Goal: Transaction & Acquisition: Purchase product/service

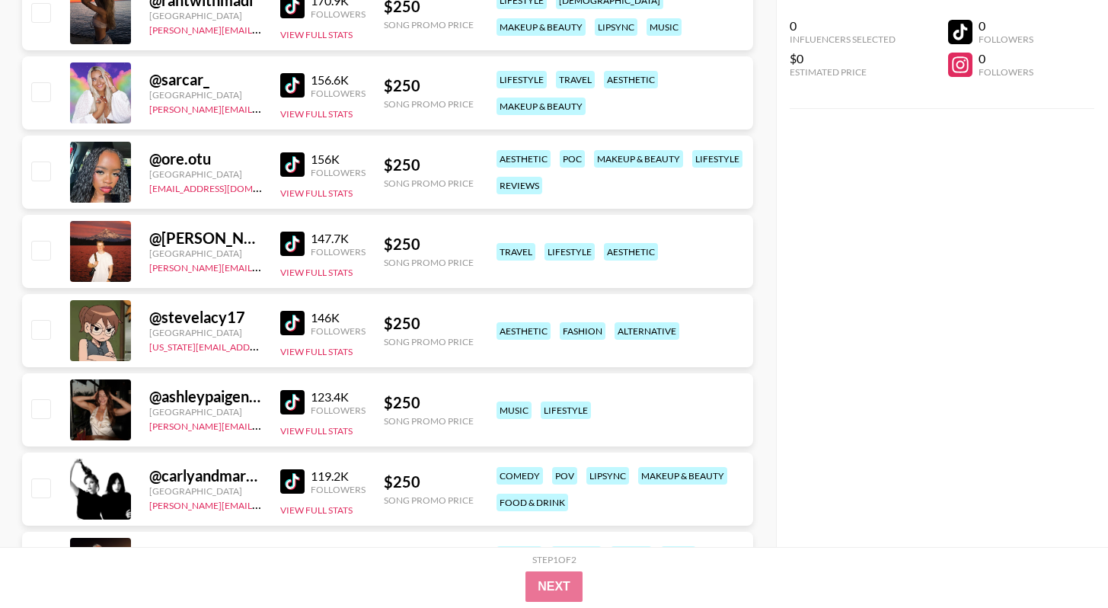
scroll to position [1413, 0]
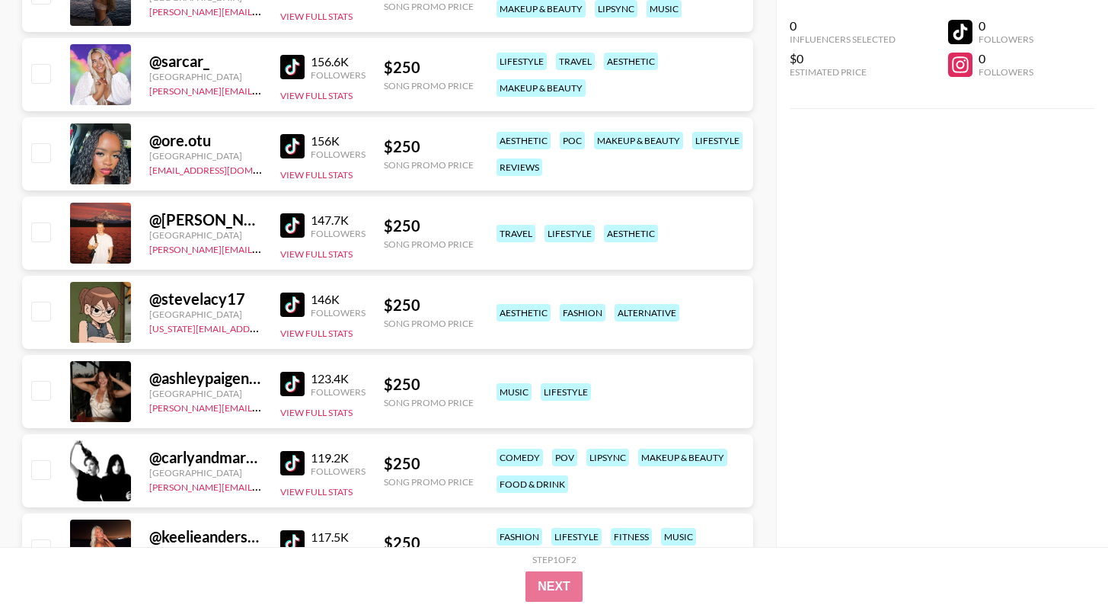
click at [294, 150] on img at bounding box center [292, 146] width 24 height 24
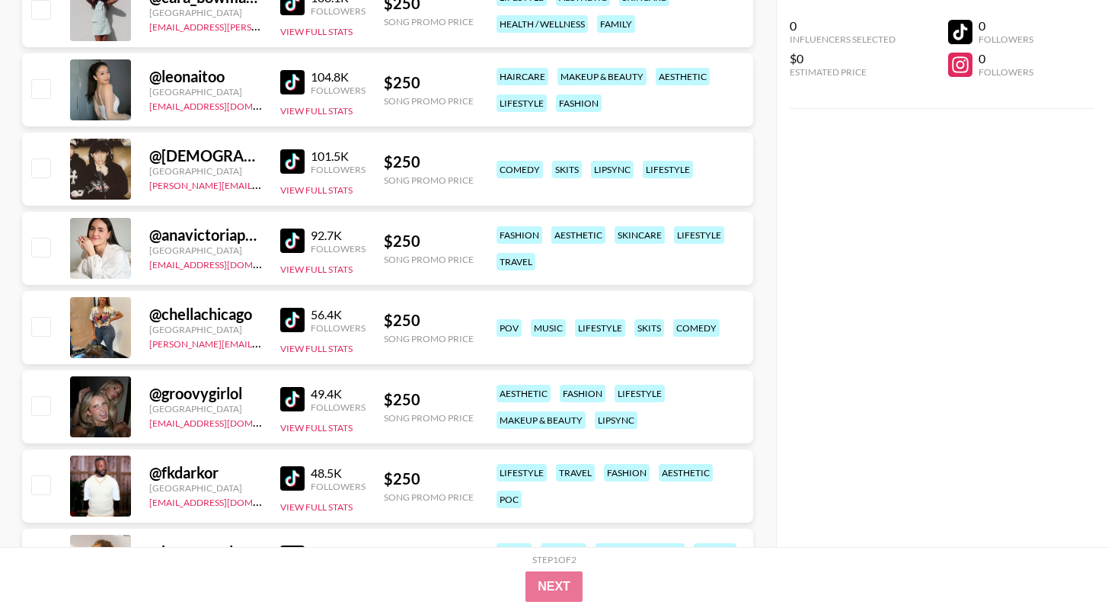
scroll to position [2201, 0]
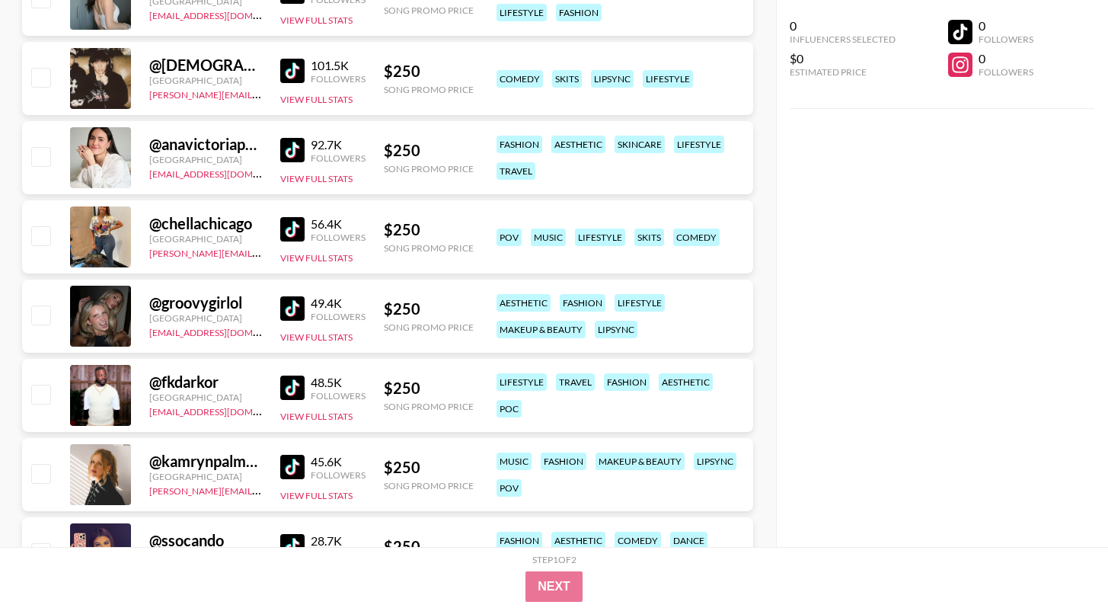
click at [317, 303] on div "49.4K" at bounding box center [338, 302] width 55 height 15
click at [299, 309] on img at bounding box center [292, 308] width 24 height 24
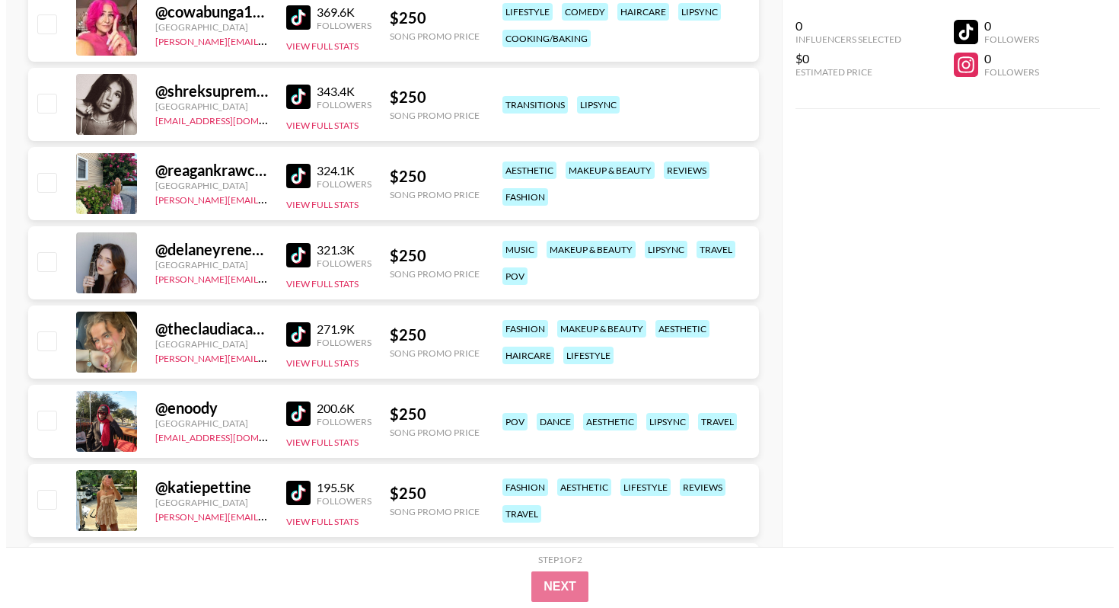
scroll to position [0, 0]
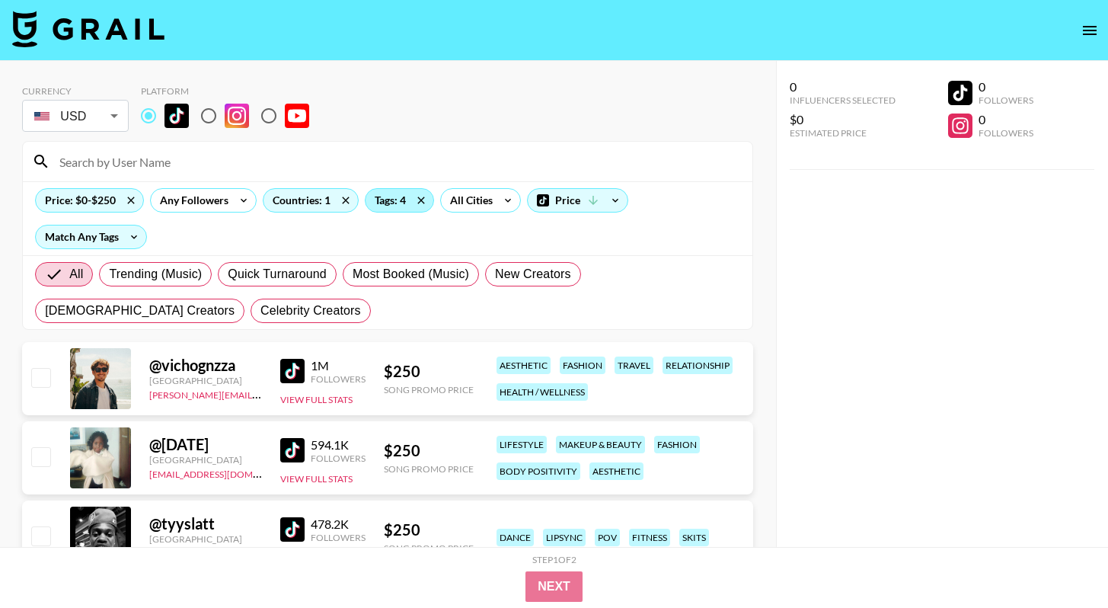
click at [393, 208] on div "Tags: 4" at bounding box center [400, 200] width 68 height 23
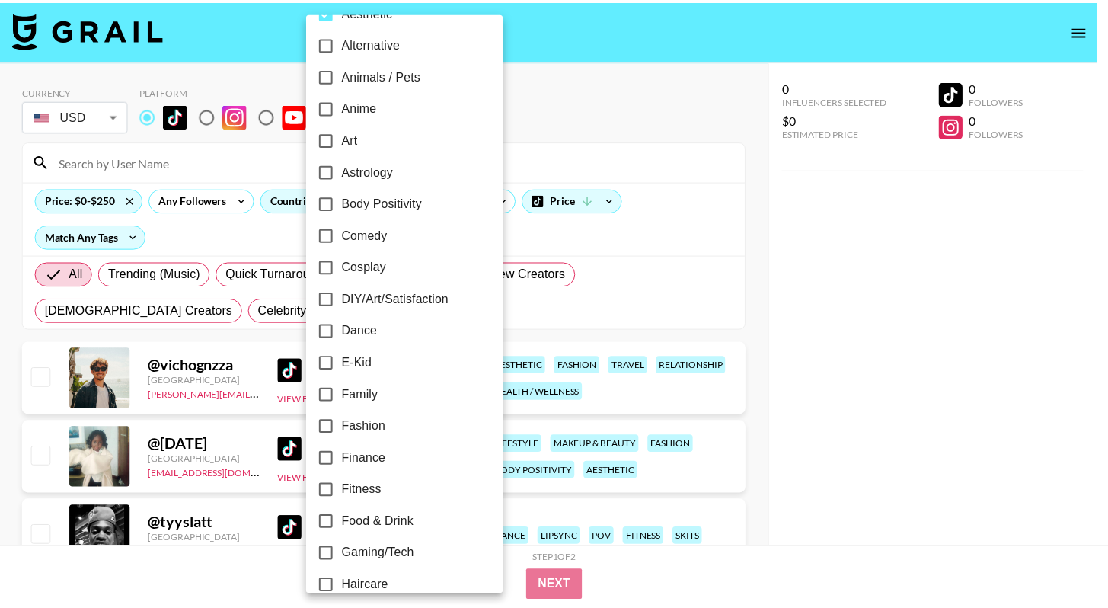
scroll to position [96, 0]
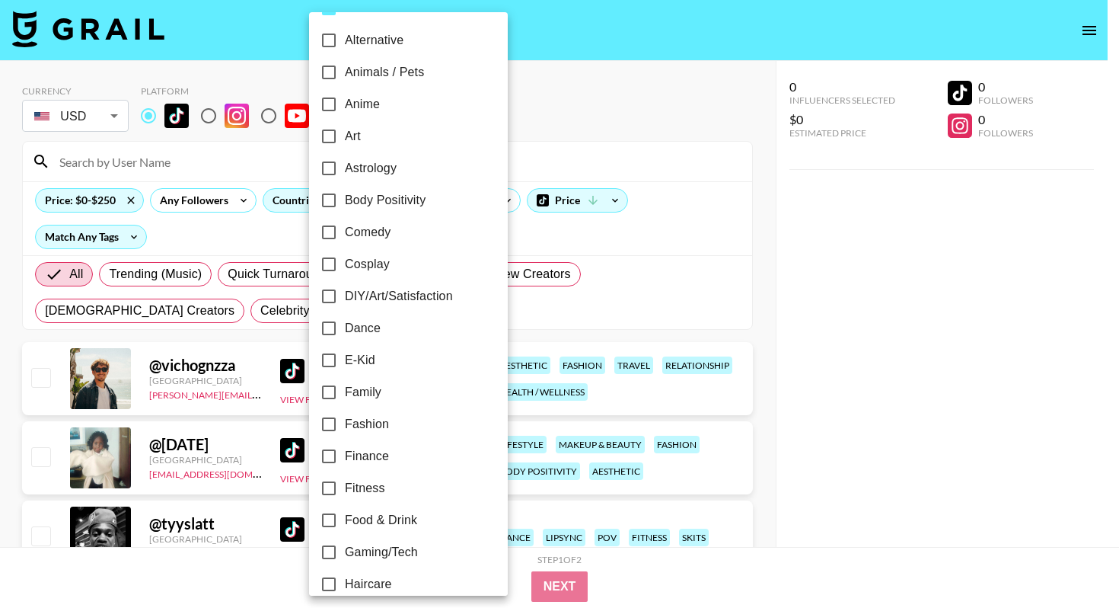
click at [388, 241] on label "Comedy" at bounding box center [398, 232] width 171 height 32
click at [345, 241] on input "Comedy" at bounding box center [329, 232] width 32 height 32
checkbox input "true"
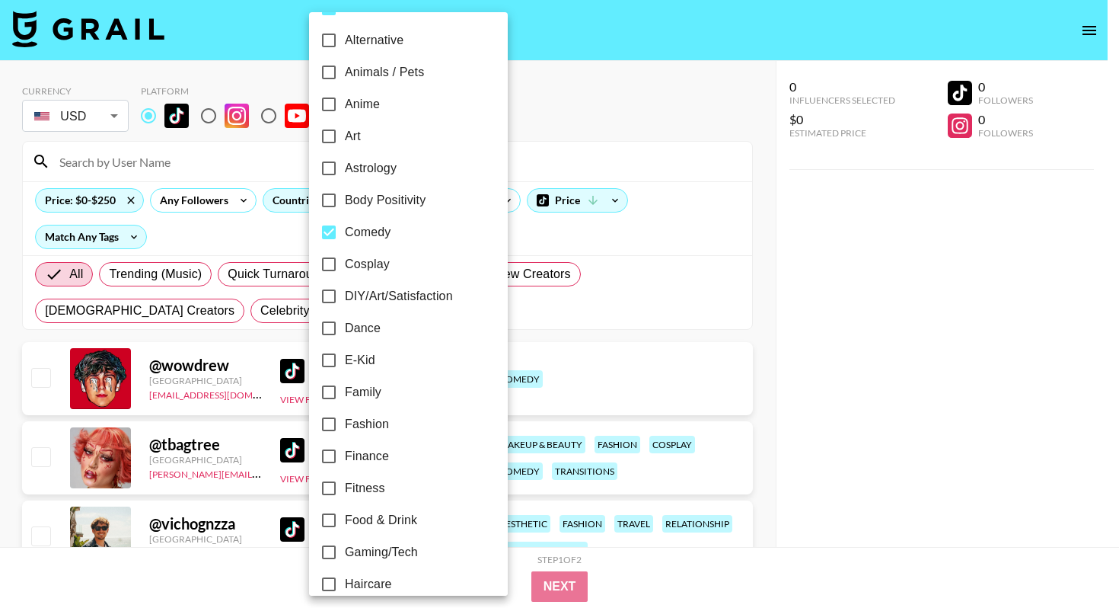
click at [838, 267] on div at bounding box center [559, 304] width 1119 height 608
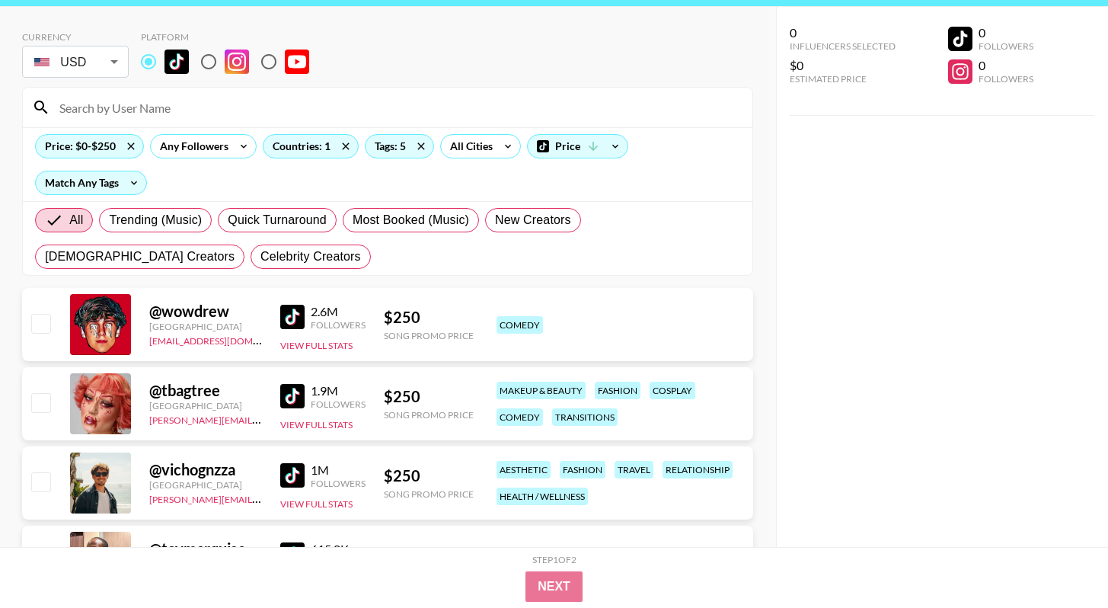
scroll to position [0, 0]
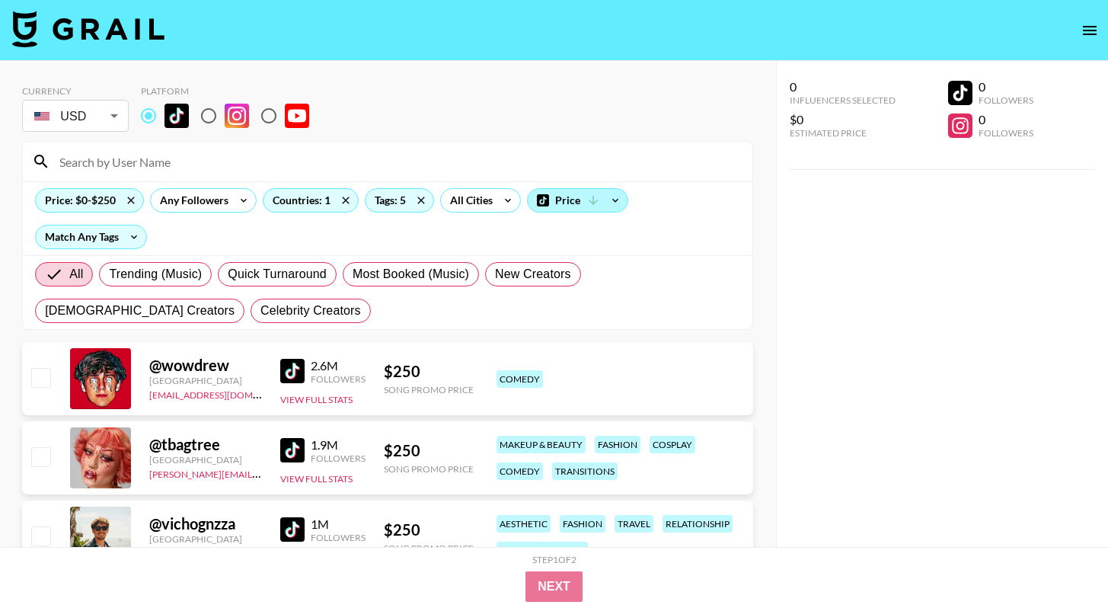
click at [586, 199] on div "Price" at bounding box center [578, 200] width 100 height 23
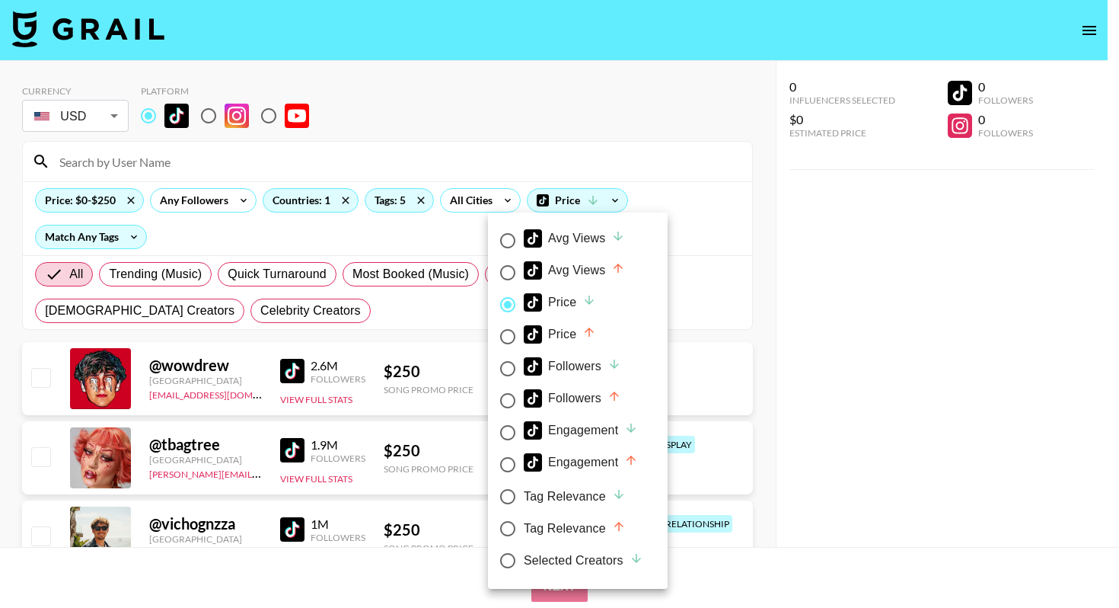
click at [608, 508] on label "Tag Relevance" at bounding box center [568, 497] width 152 height 32
click at [524, 508] on input "Tag Relevance" at bounding box center [508, 497] width 32 height 32
radio input "true"
radio input "false"
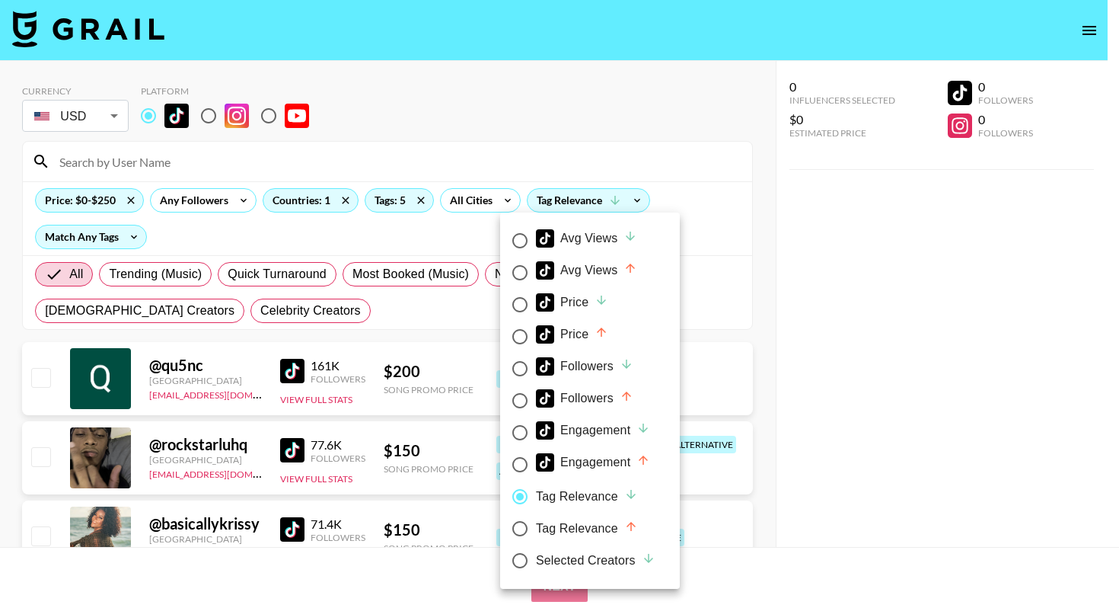
click at [865, 332] on div at bounding box center [559, 304] width 1119 height 608
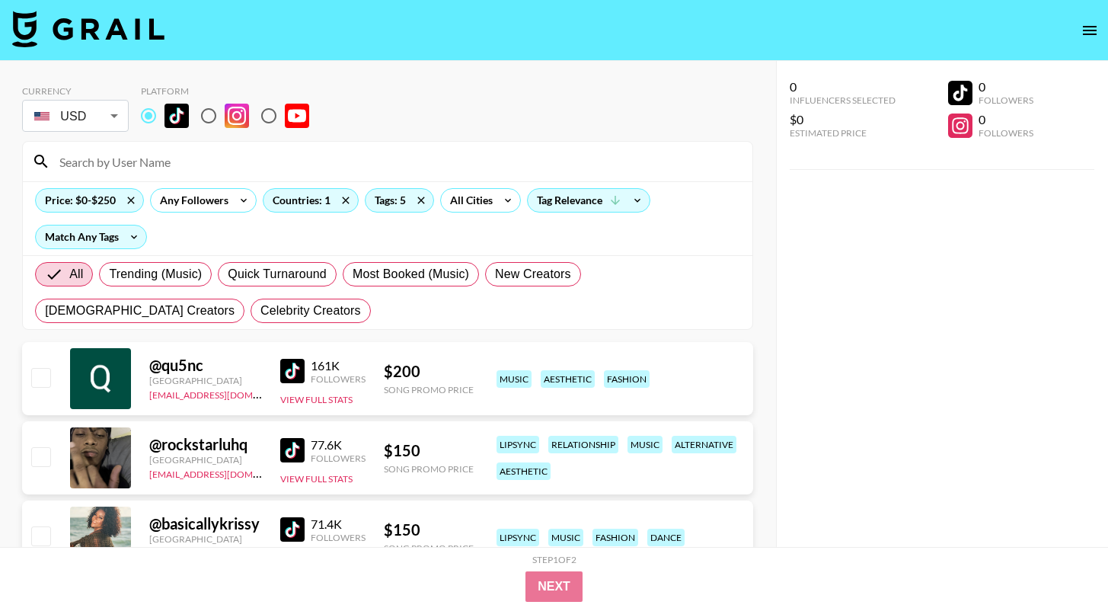
click at [298, 370] on img at bounding box center [292, 371] width 24 height 24
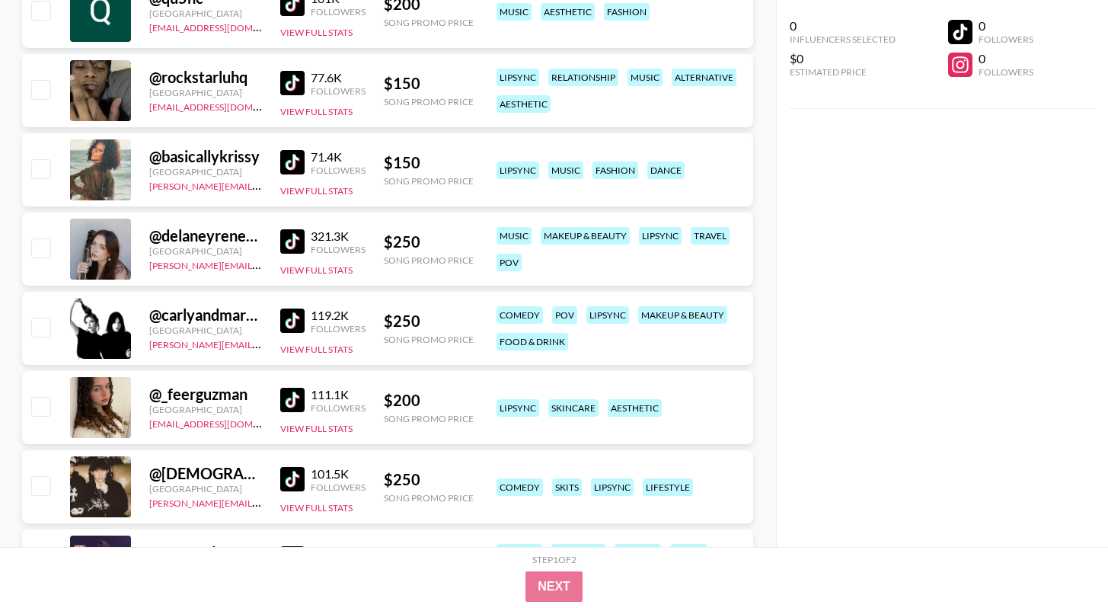
scroll to position [436, 0]
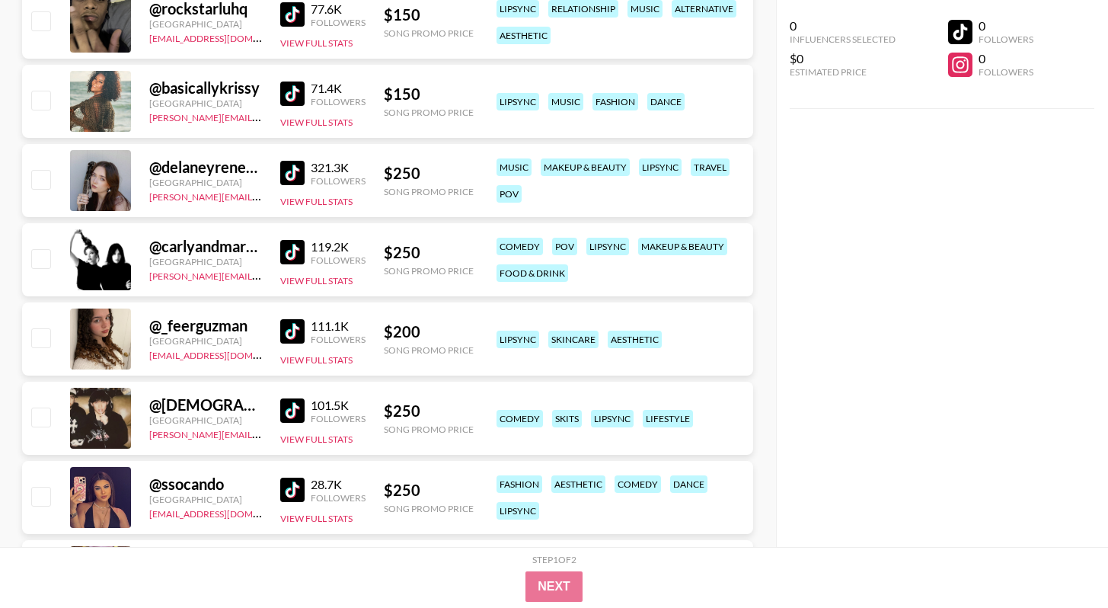
click at [307, 326] on link at bounding box center [295, 331] width 30 height 24
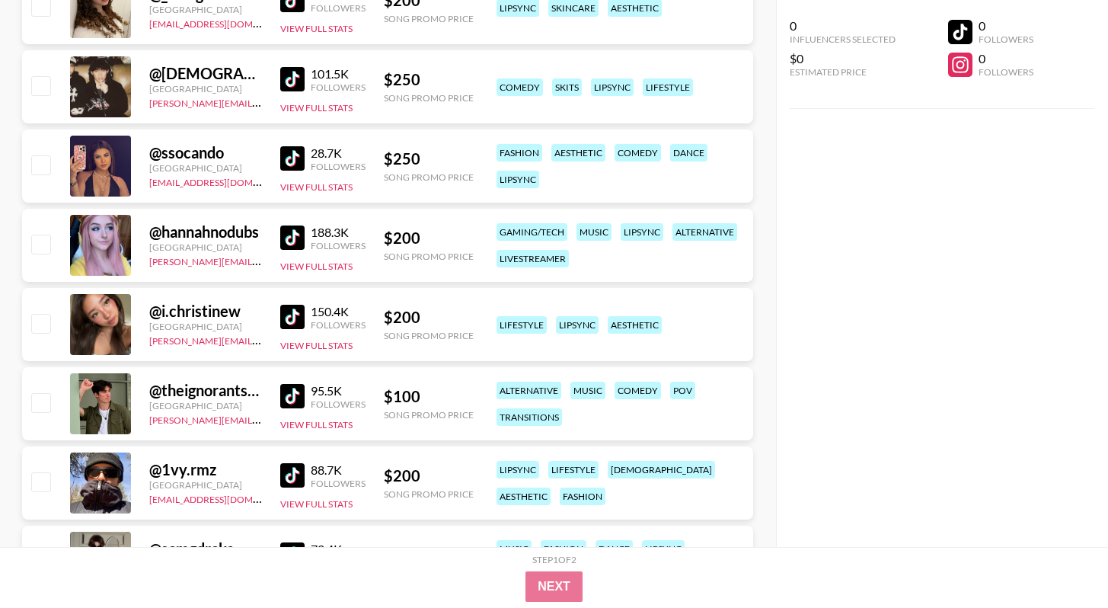
scroll to position [770, 0]
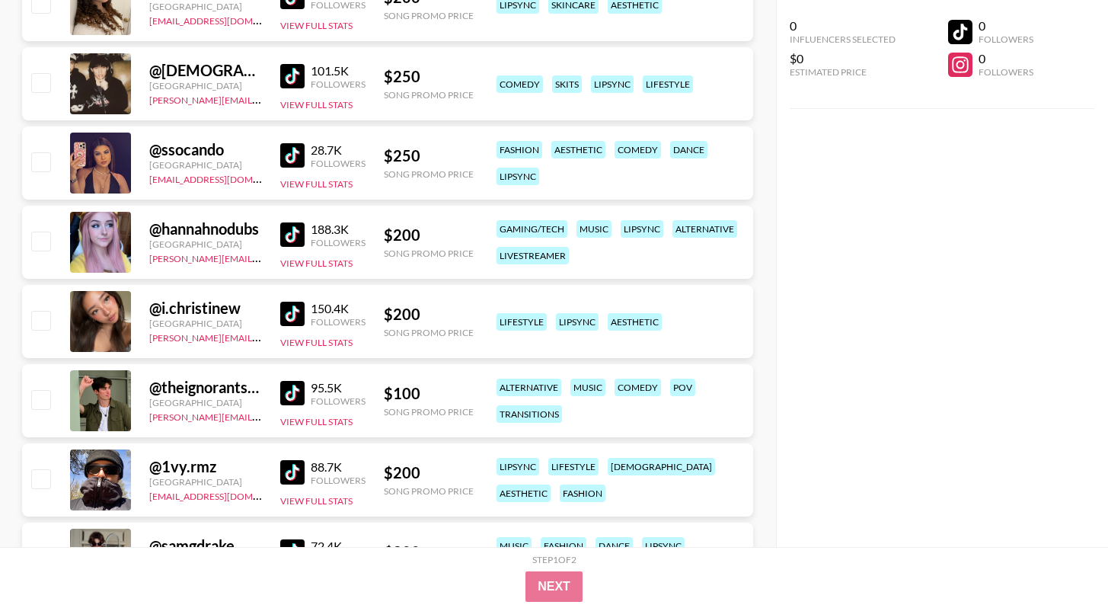
click at [282, 315] on img at bounding box center [292, 314] width 24 height 24
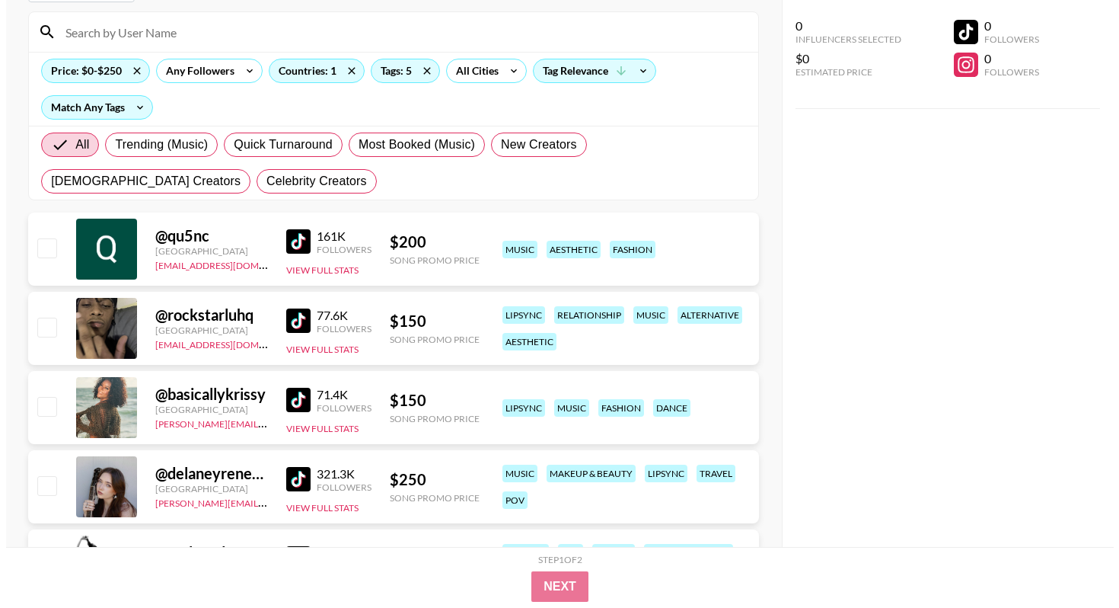
scroll to position [0, 0]
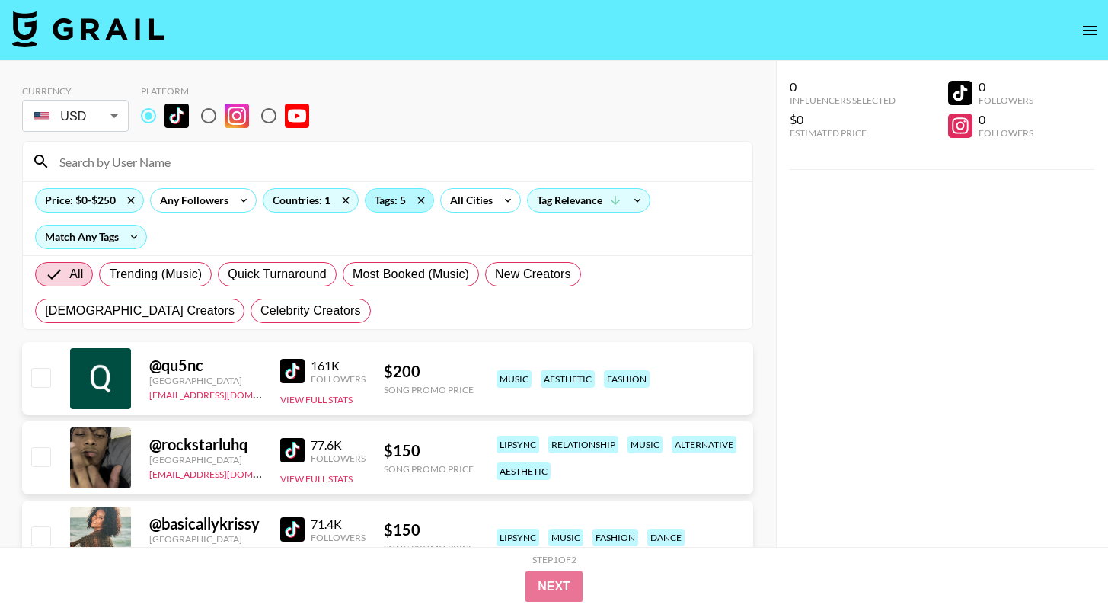
click at [407, 203] on div "Tags: 5" at bounding box center [400, 200] width 68 height 23
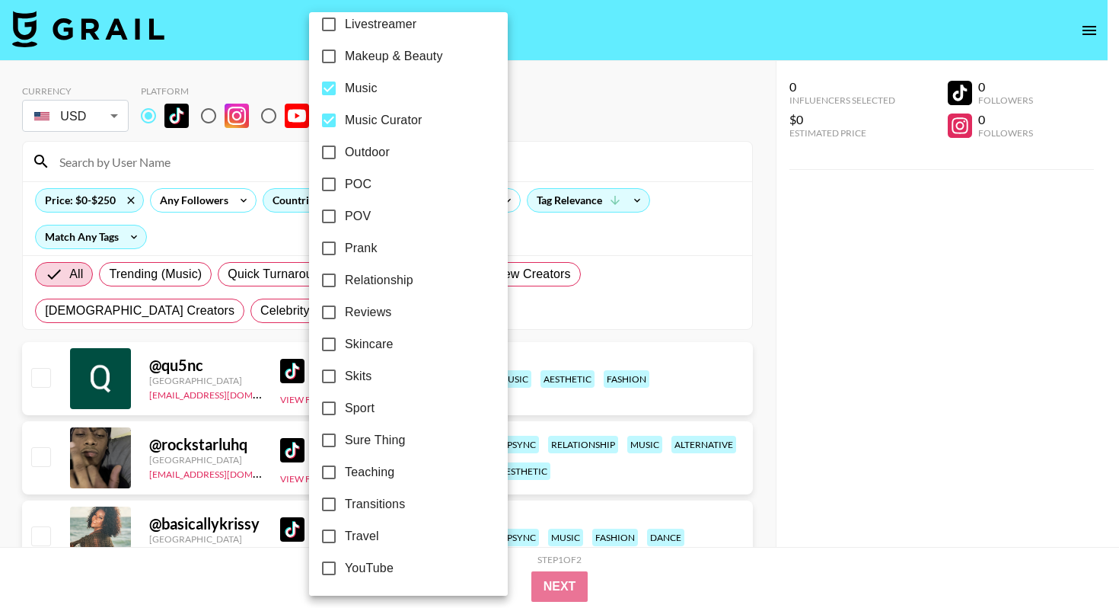
scroll to position [848, 0]
click at [558, 311] on div at bounding box center [559, 304] width 1119 height 608
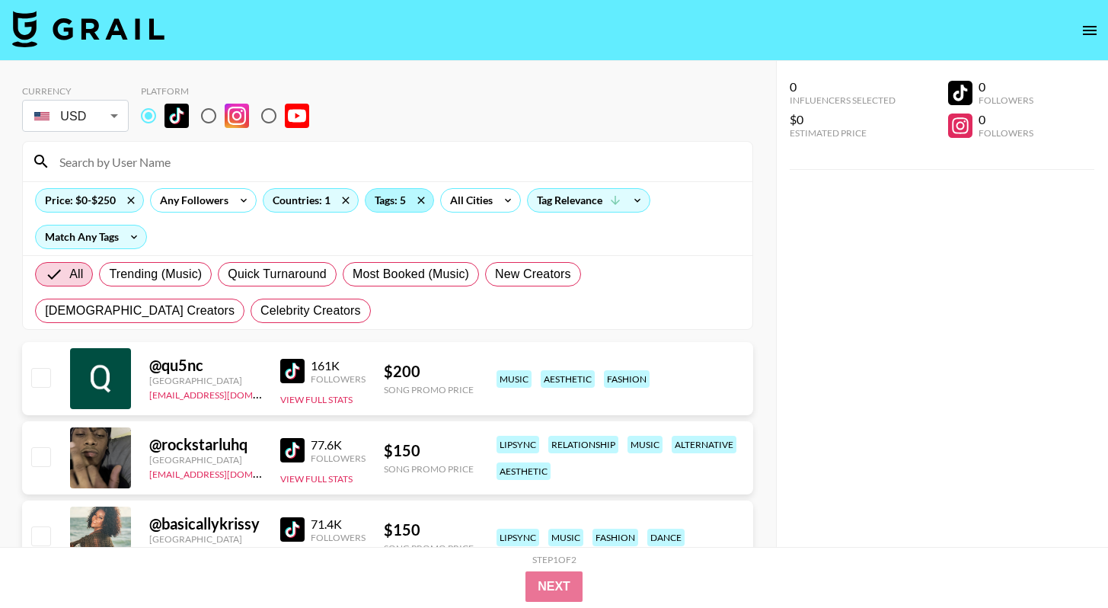
click at [398, 200] on div "Tags: 5" at bounding box center [400, 200] width 68 height 23
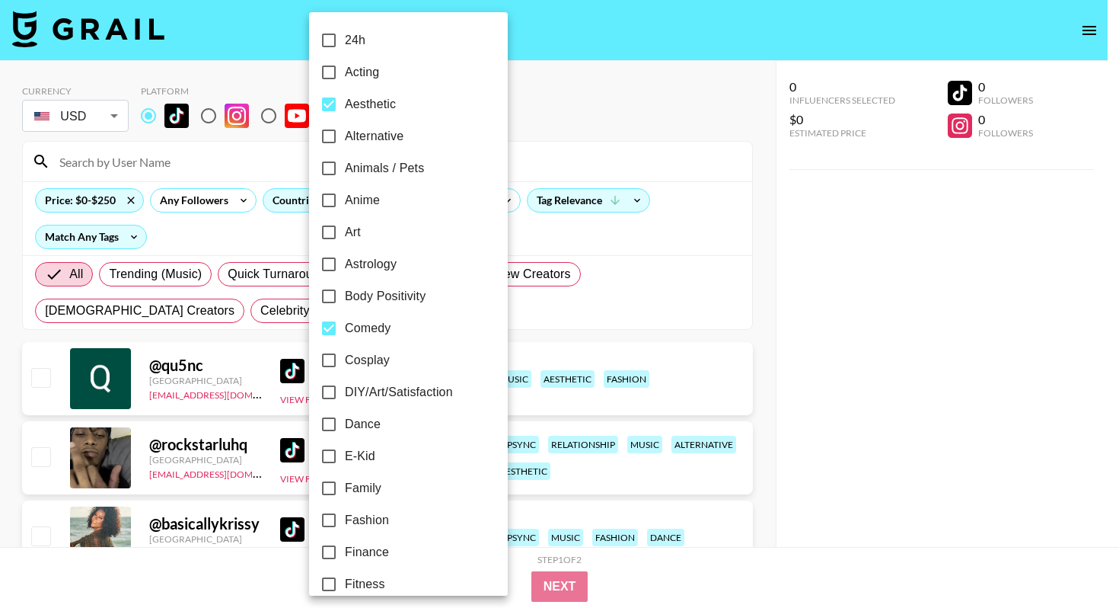
click at [337, 103] on input "Aesthetic" at bounding box center [329, 104] width 32 height 32
checkbox input "false"
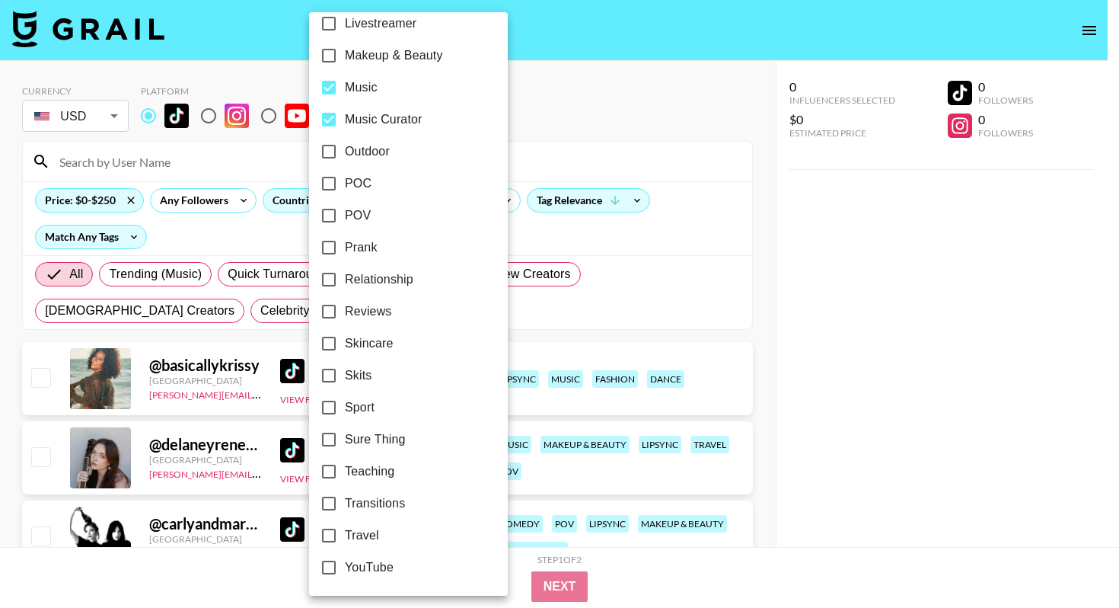
click at [359, 111] on span "Music Curator" at bounding box center [384, 119] width 78 height 18
click at [345, 111] on input "Music Curator" at bounding box center [329, 120] width 32 height 32
checkbox input "false"
click at [359, 87] on span "Music" at bounding box center [361, 87] width 33 height 18
click at [345, 87] on input "Music" at bounding box center [329, 88] width 32 height 32
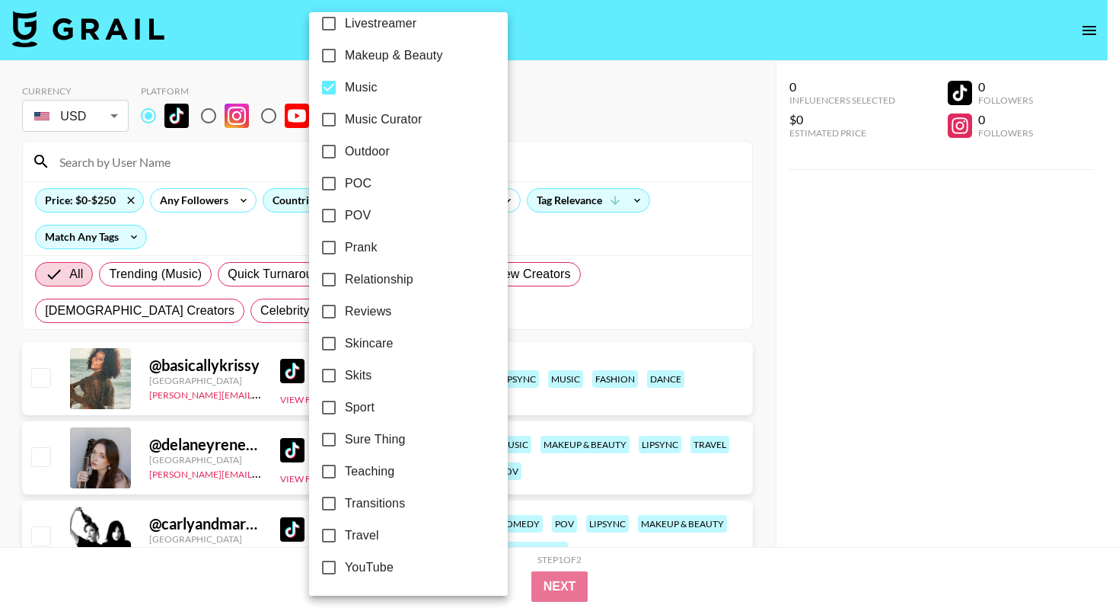
checkbox input "false"
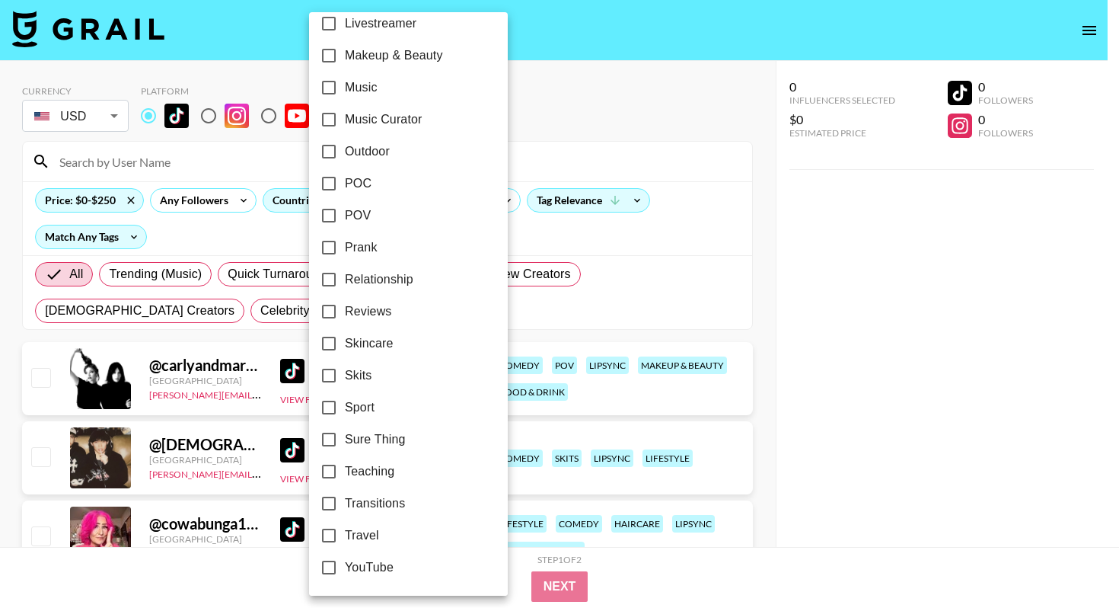
click at [612, 213] on div at bounding box center [559, 304] width 1119 height 608
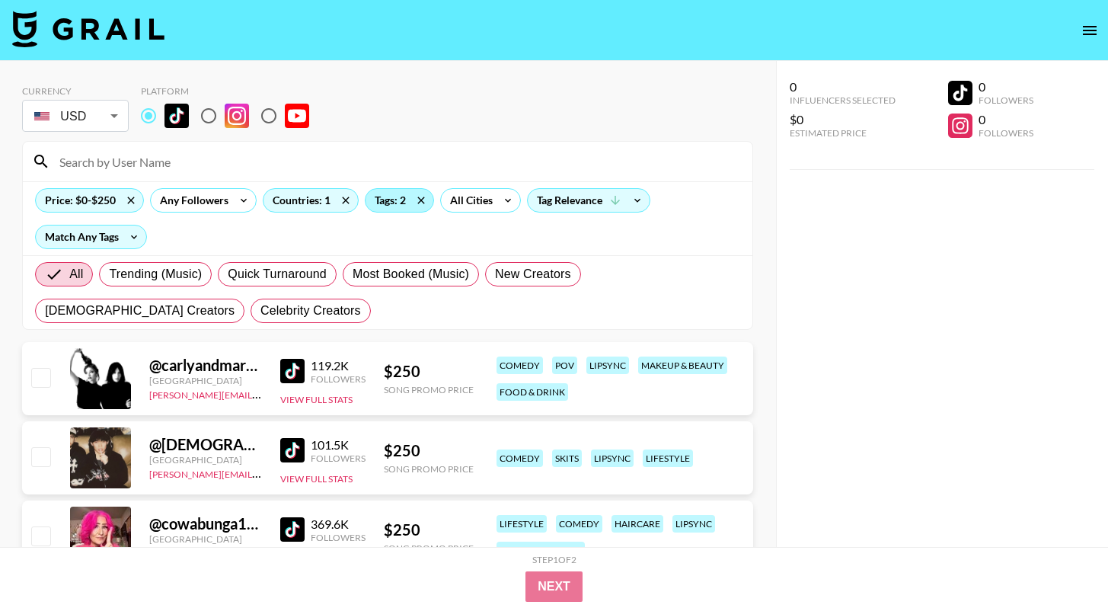
click at [387, 192] on div "Tags: 2" at bounding box center [400, 200] width 68 height 23
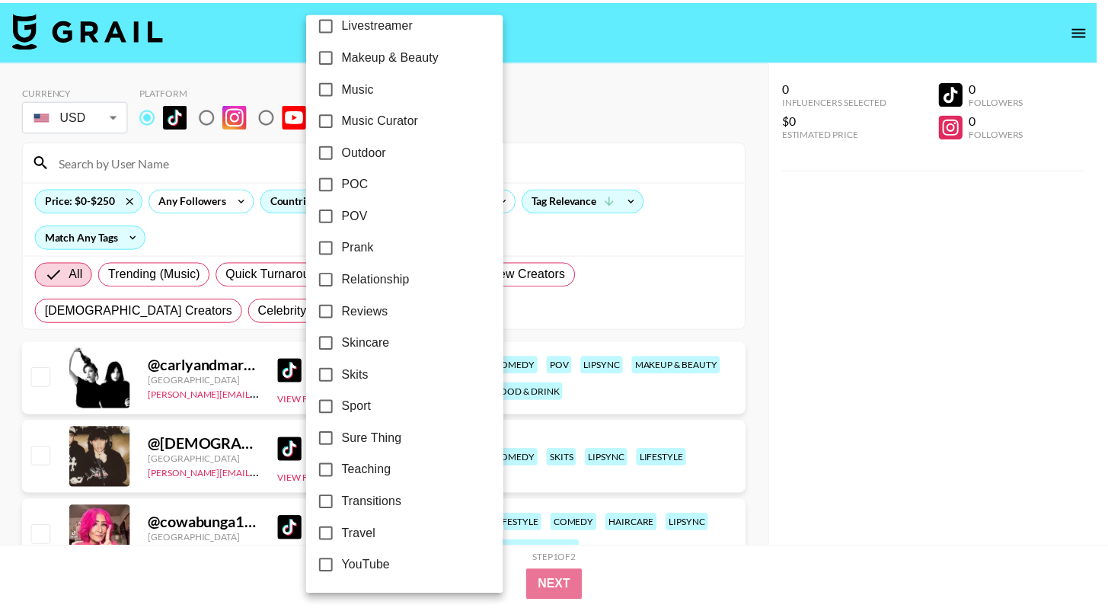
scroll to position [339, 0]
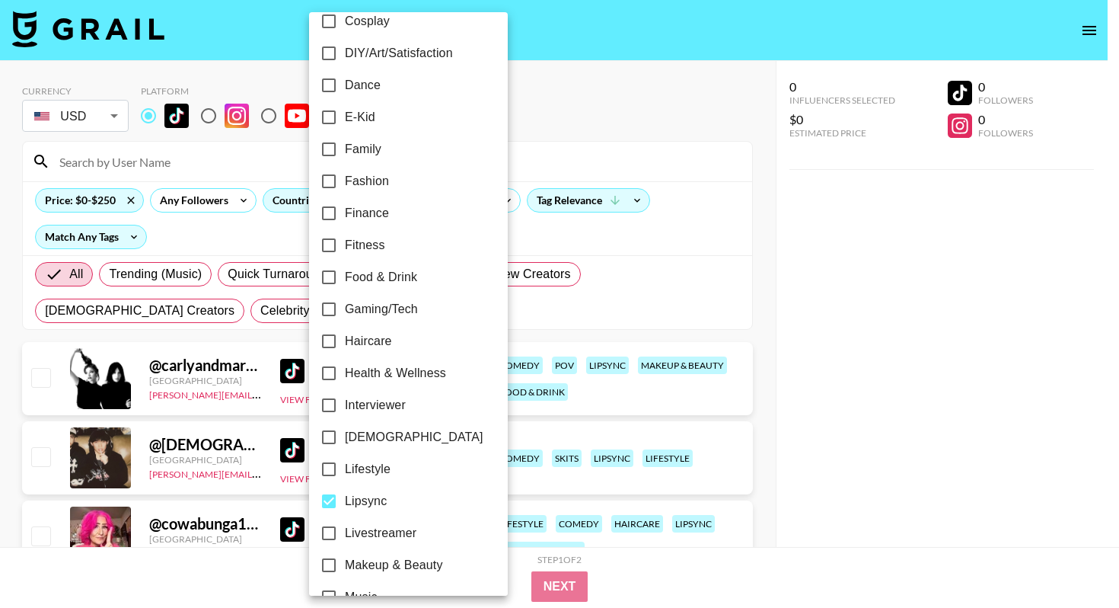
click at [372, 503] on span "Lipsync" at bounding box center [366, 501] width 42 height 18
click at [345, 503] on input "Lipsync" at bounding box center [329, 501] width 32 height 32
checkbox input "false"
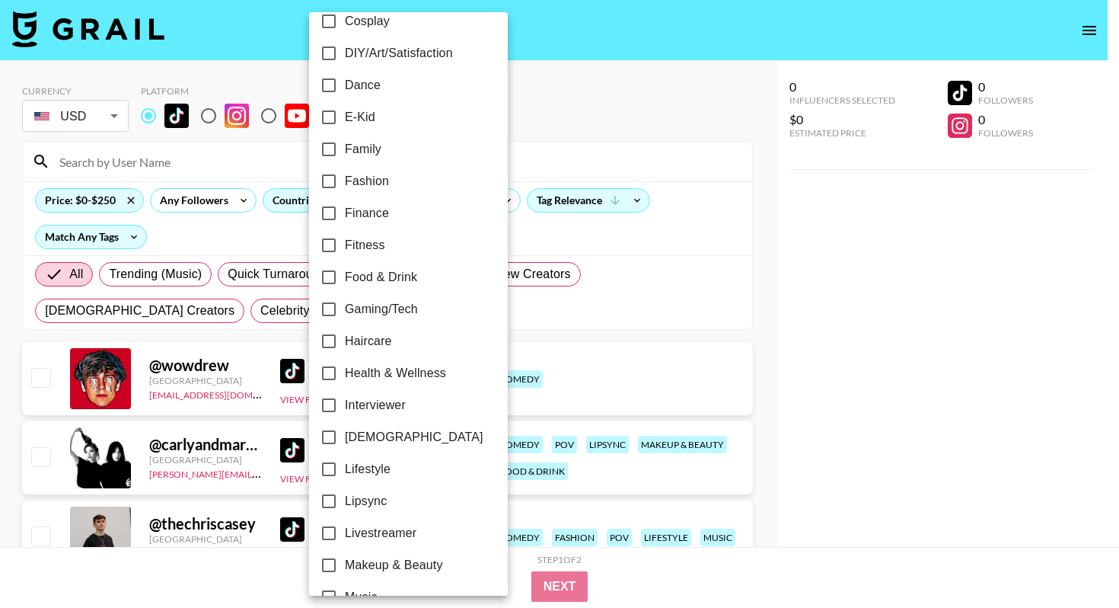
click at [536, 235] on div at bounding box center [559, 304] width 1119 height 608
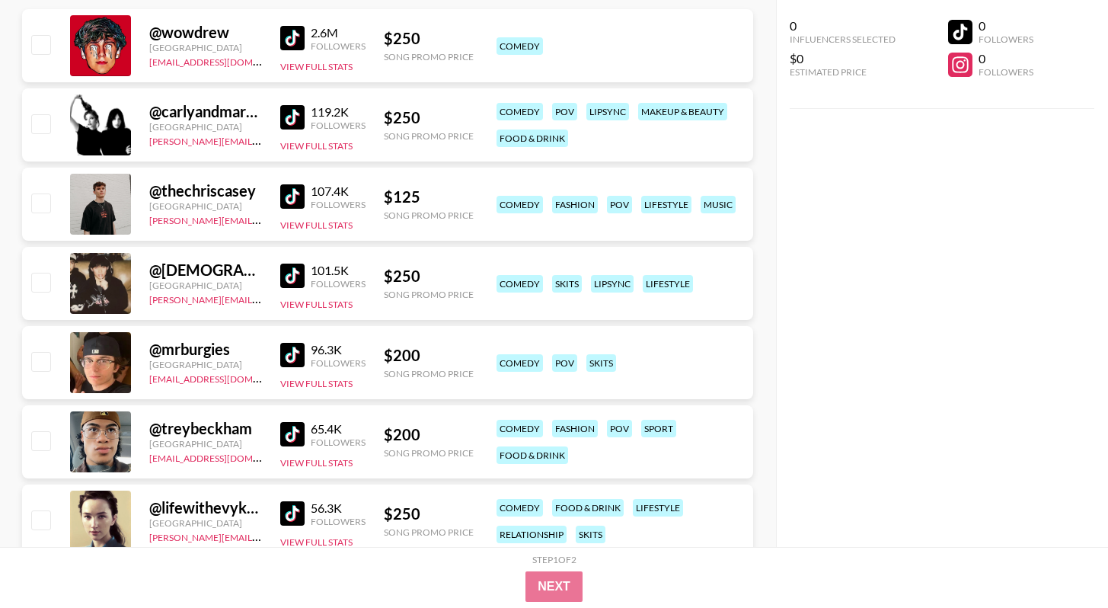
scroll to position [345, 0]
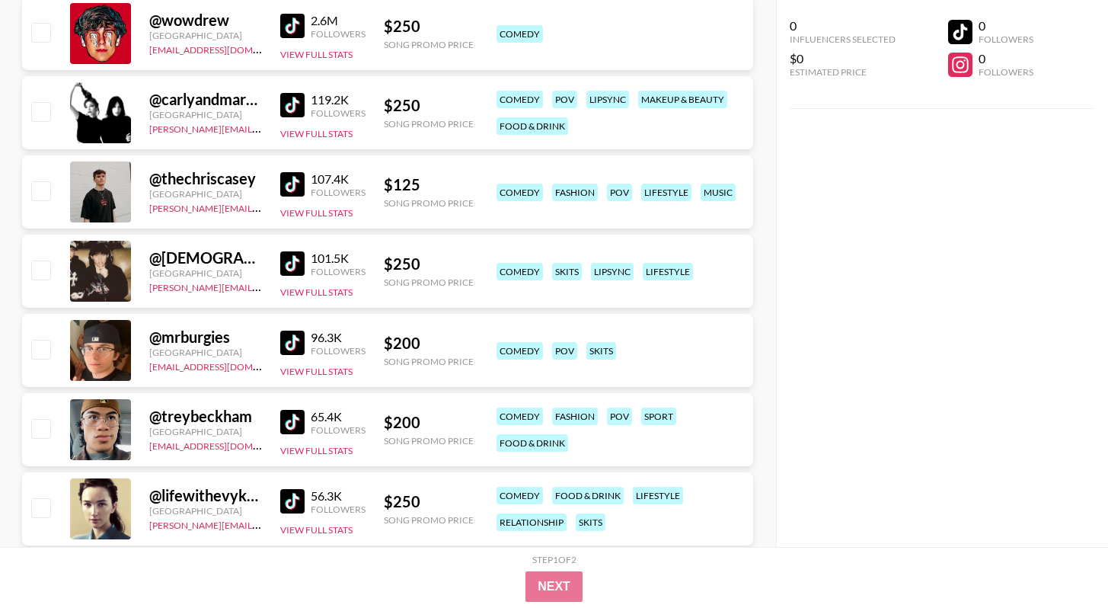
click at [292, 177] on img at bounding box center [292, 184] width 24 height 24
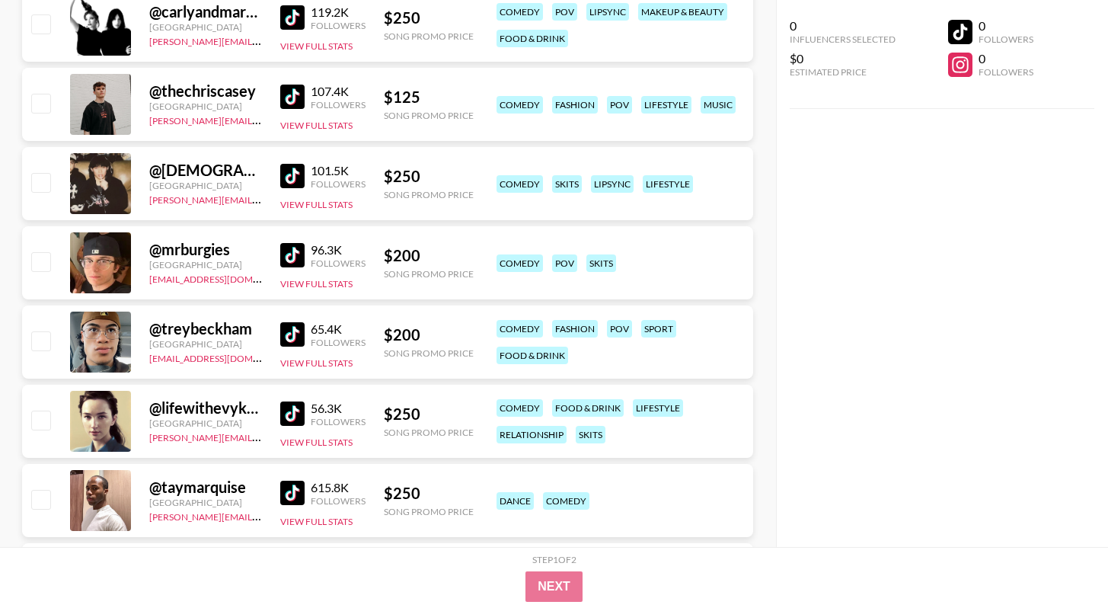
scroll to position [442, 0]
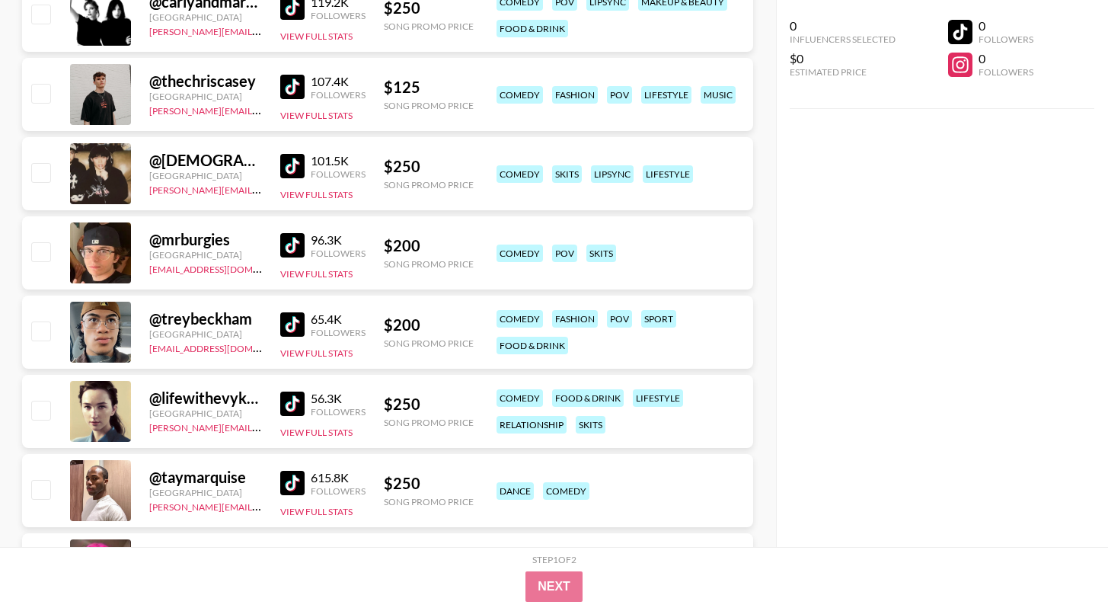
click at [299, 325] on img at bounding box center [292, 324] width 24 height 24
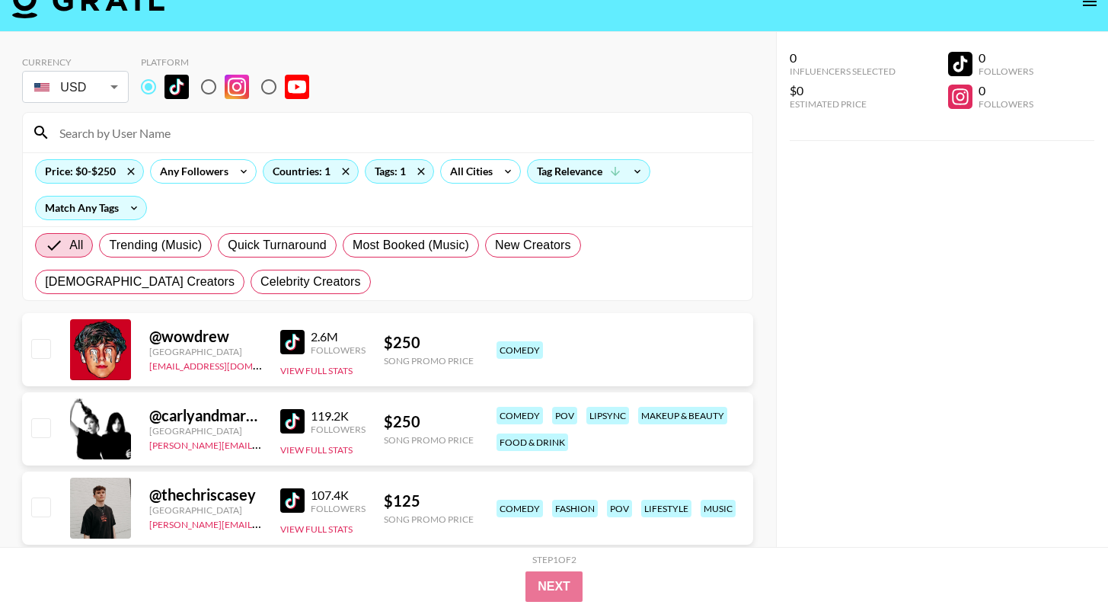
scroll to position [0, 0]
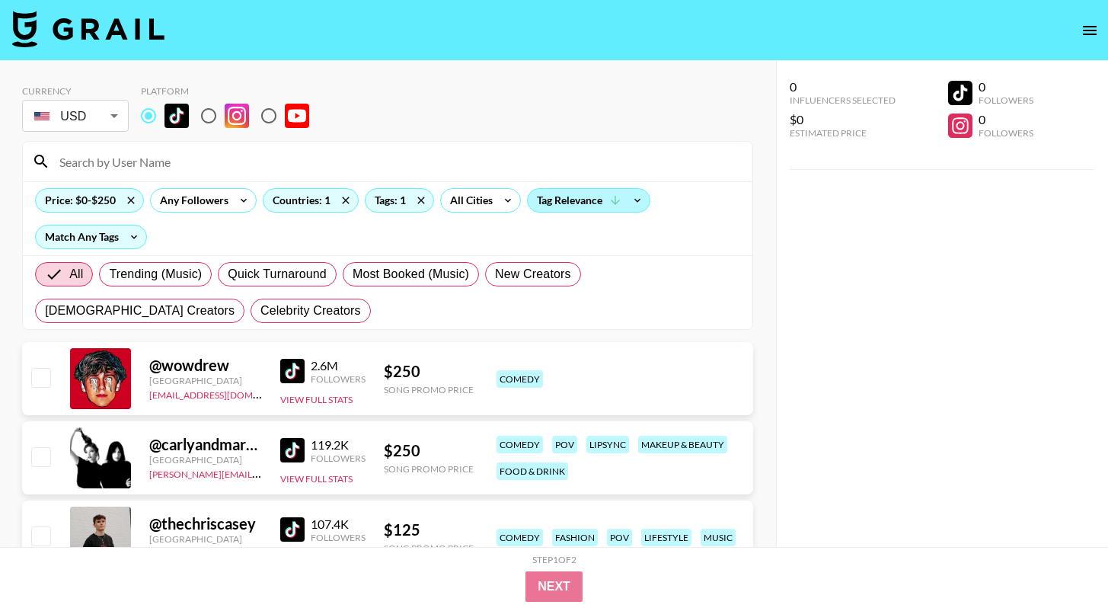
click at [592, 203] on div "Tag Relevance" at bounding box center [589, 200] width 122 height 23
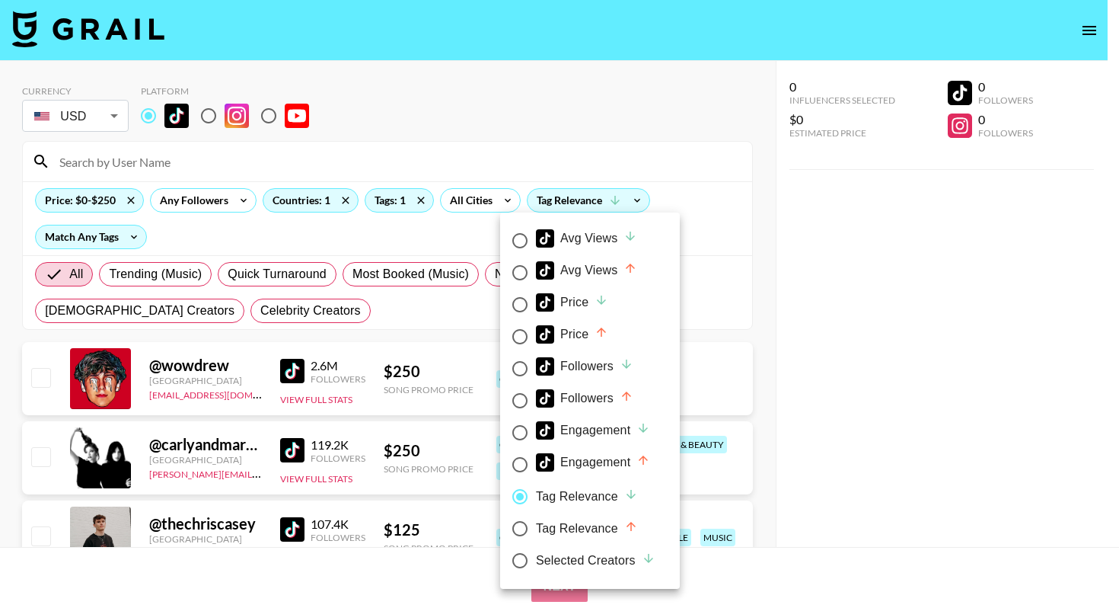
click at [586, 305] on div "Price" at bounding box center [572, 302] width 72 height 18
click at [536, 305] on input "Price" at bounding box center [520, 305] width 32 height 32
radio input "true"
radio input "false"
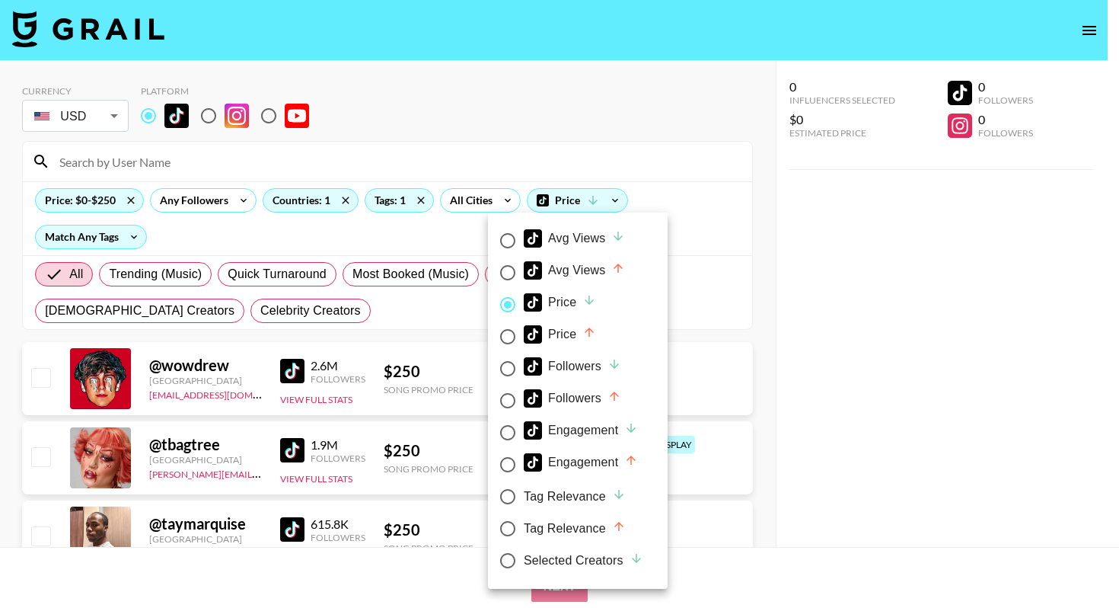
click at [576, 331] on div "Price" at bounding box center [560, 334] width 72 height 18
click at [524, 331] on input "Price" at bounding box center [508, 337] width 32 height 32
radio input "true"
radio input "false"
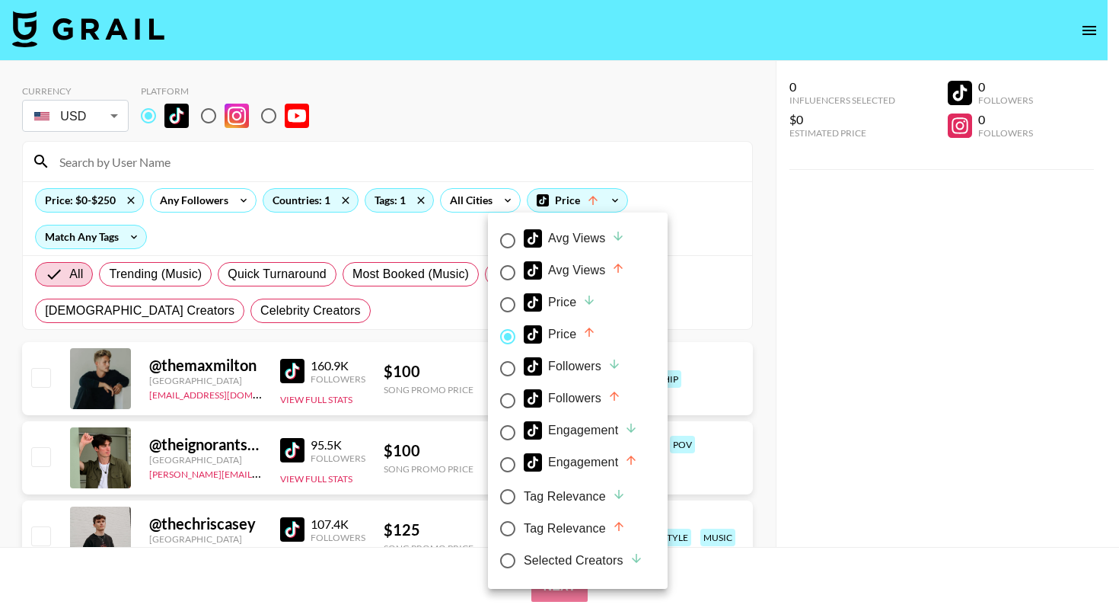
click at [846, 356] on div at bounding box center [559, 304] width 1119 height 608
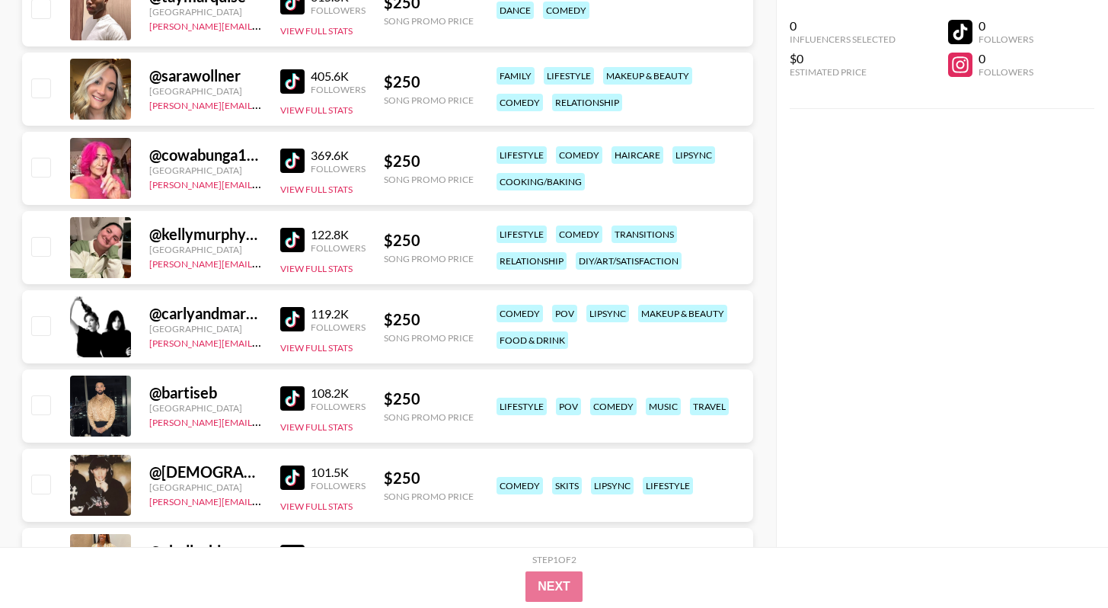
scroll to position [1416, 0]
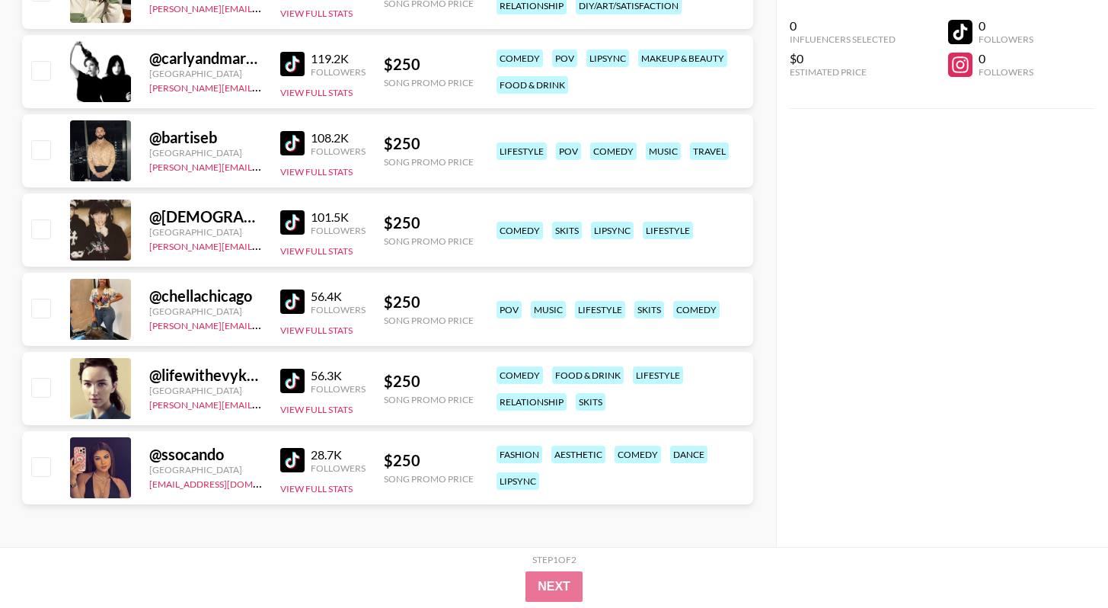
click at [278, 157] on div "@ bartiseb [GEOGRAPHIC_DATA] [PERSON_NAME][EMAIL_ADDRESS][DOMAIN_NAME] 108.2K F…" at bounding box center [387, 150] width 731 height 73
click at [290, 149] on img at bounding box center [292, 143] width 24 height 24
